Goal: Check status: Check status

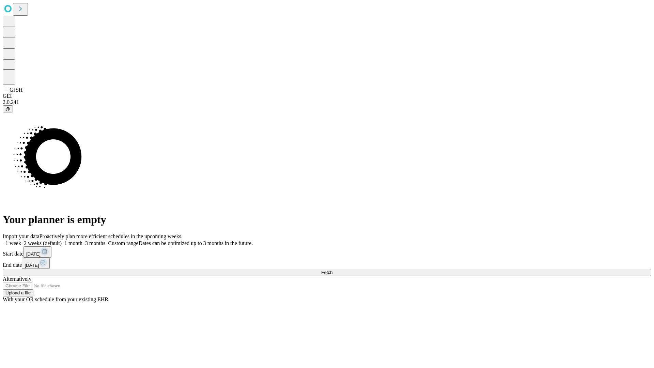
click at [332, 270] on span "Fetch" at bounding box center [326, 272] width 11 height 5
